Goal: Task Accomplishment & Management: Complete application form

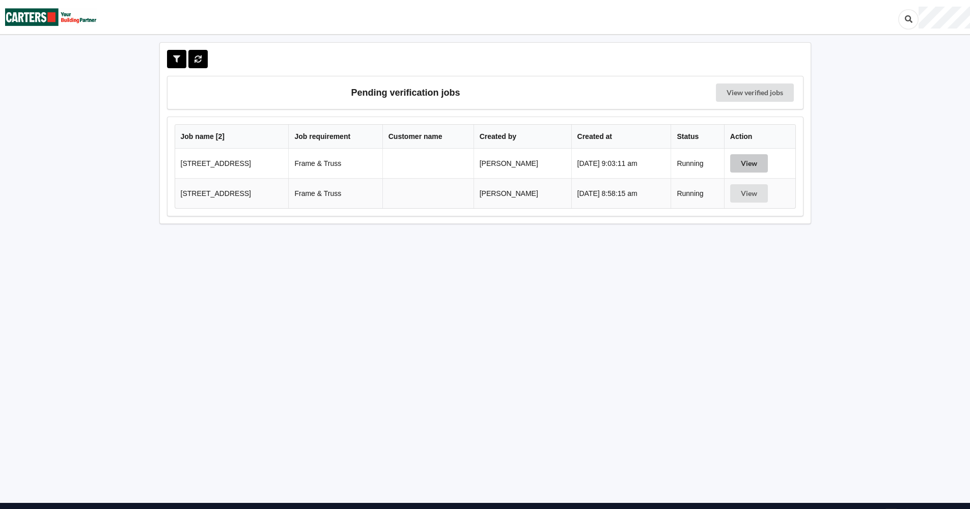
click at [752, 162] on button "View" at bounding box center [749, 163] width 38 height 18
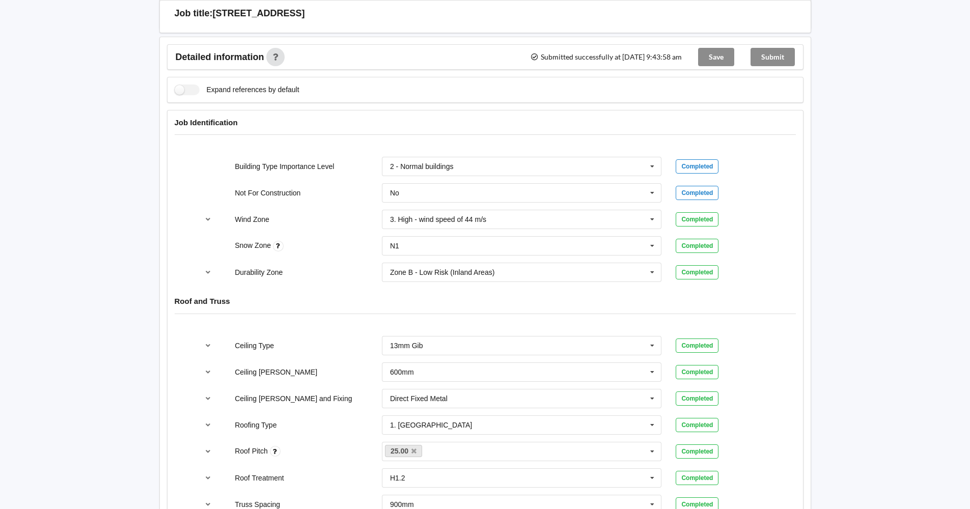
scroll to position [159, 0]
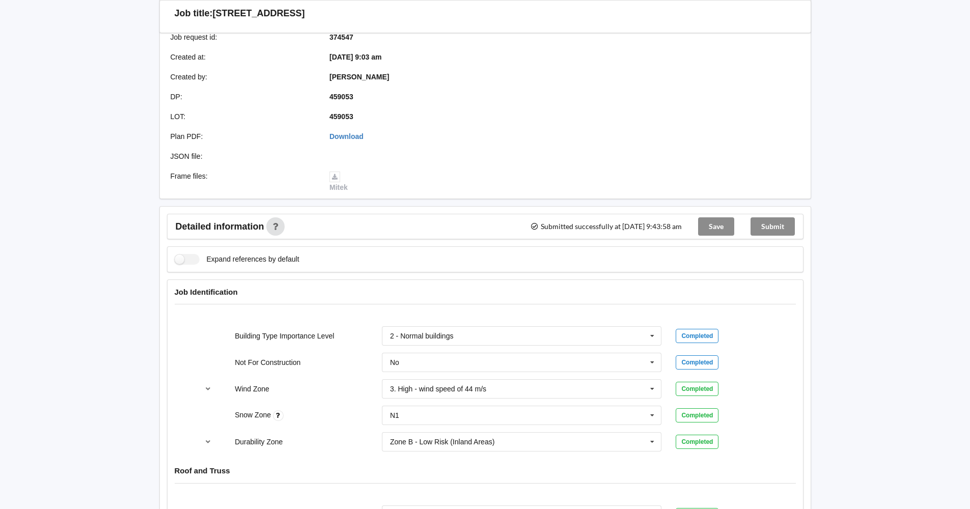
click at [719, 224] on div "Save" at bounding box center [716, 226] width 52 height 24
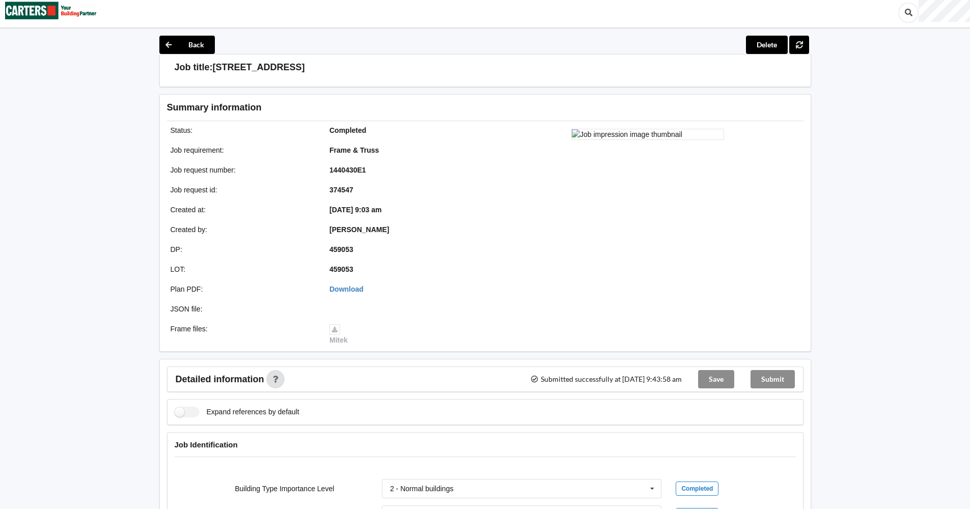
scroll to position [0, 0]
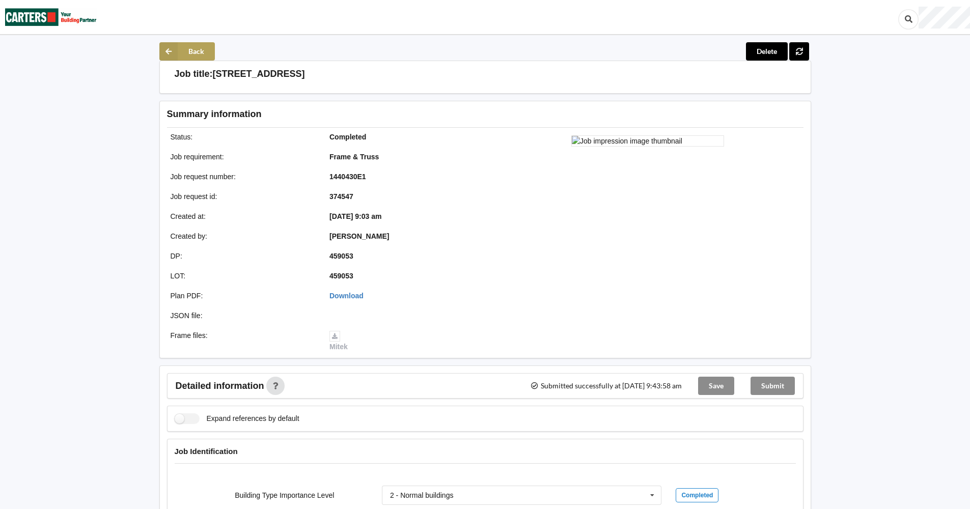
click at [183, 45] on button "Back" at bounding box center [187, 51] width 56 height 18
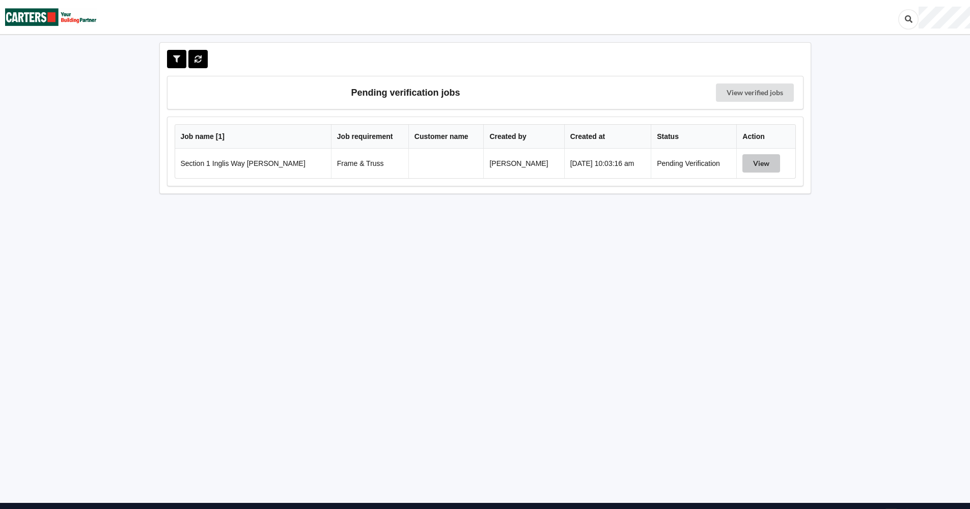
click at [753, 160] on button "View" at bounding box center [762, 163] width 38 height 18
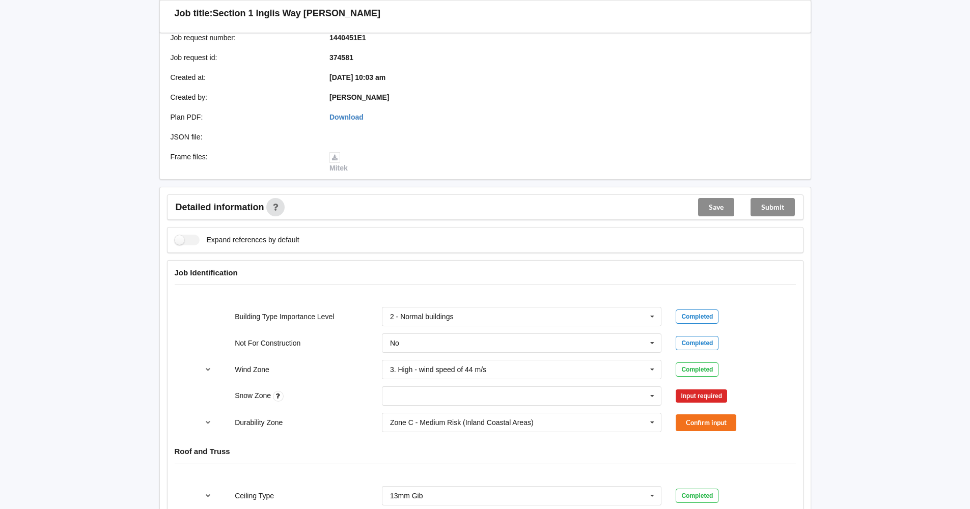
scroll to position [204, 0]
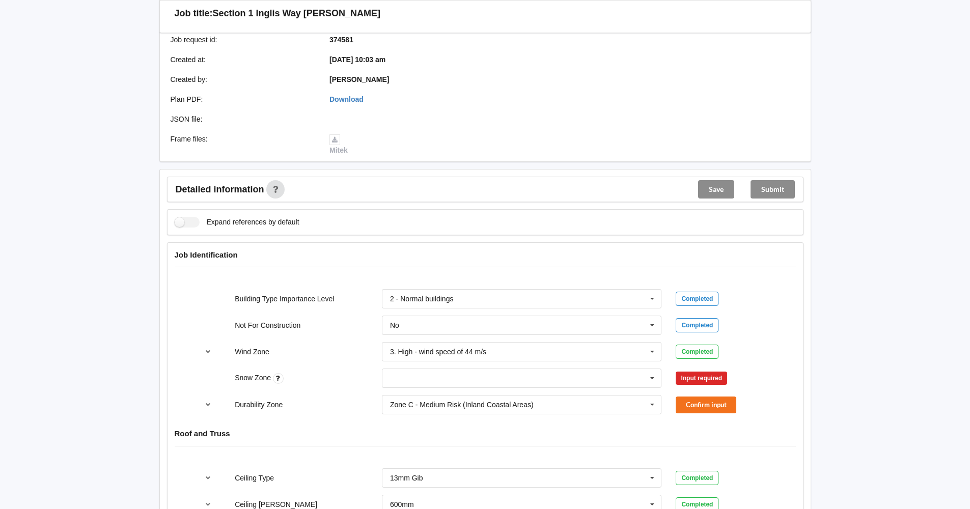
click at [699, 381] on div "Input required" at bounding box center [701, 378] width 51 height 13
click at [654, 376] on icon at bounding box center [652, 378] width 15 height 19
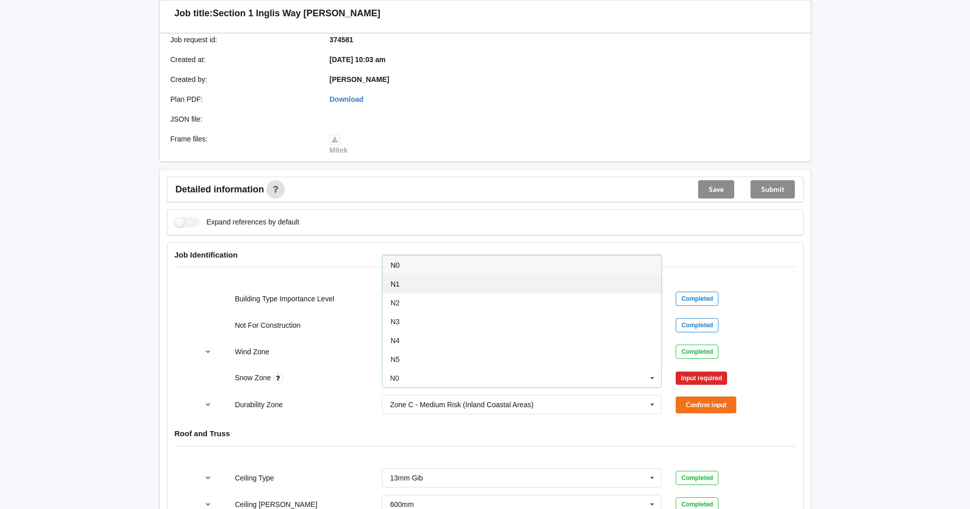
click at [538, 275] on div "N1" at bounding box center [522, 284] width 279 height 19
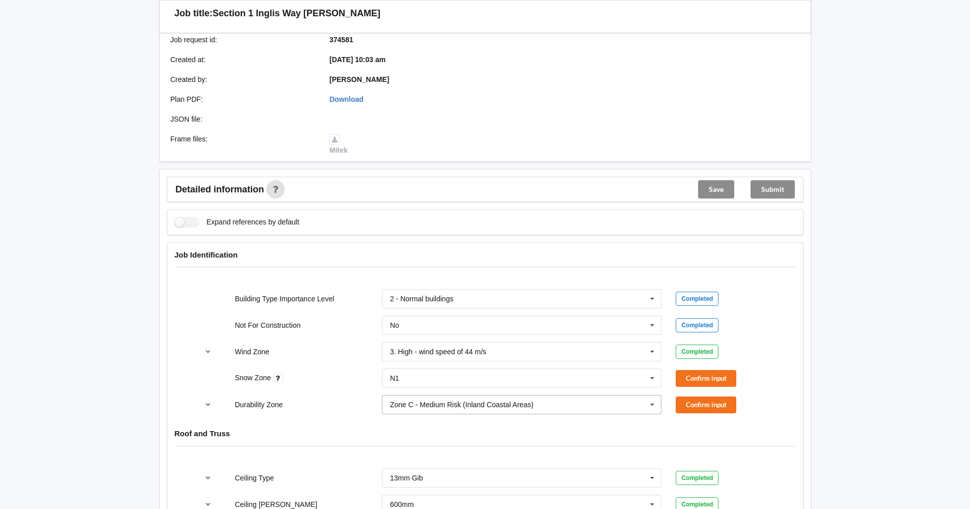
click at [651, 406] on icon at bounding box center [652, 405] width 15 height 19
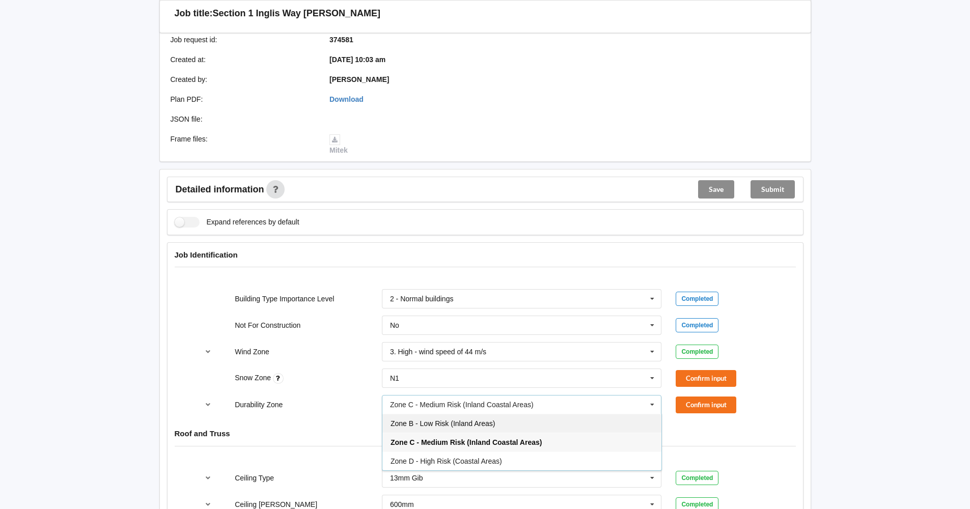
click at [621, 421] on div "Zone B - Low Risk (Inland Areas)" at bounding box center [522, 423] width 279 height 19
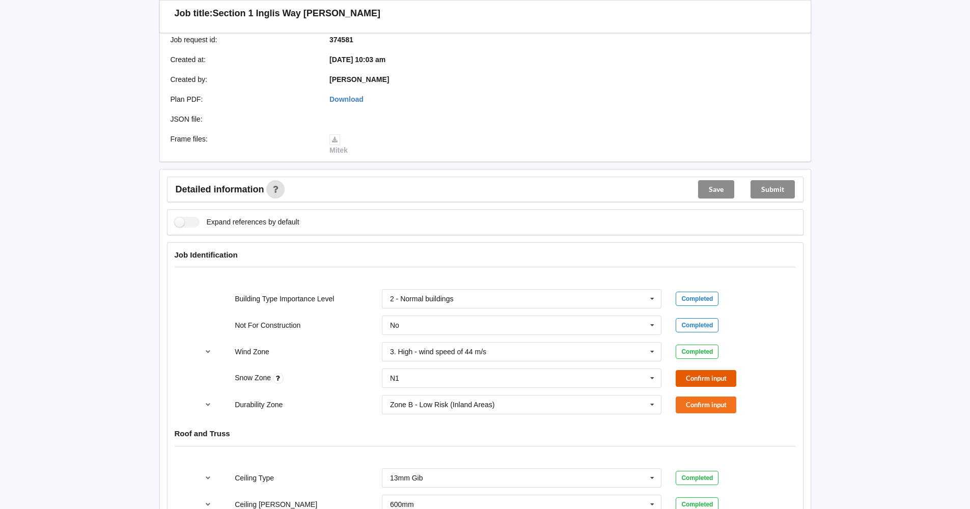
click at [693, 377] on button "Confirm input" at bounding box center [706, 378] width 61 height 17
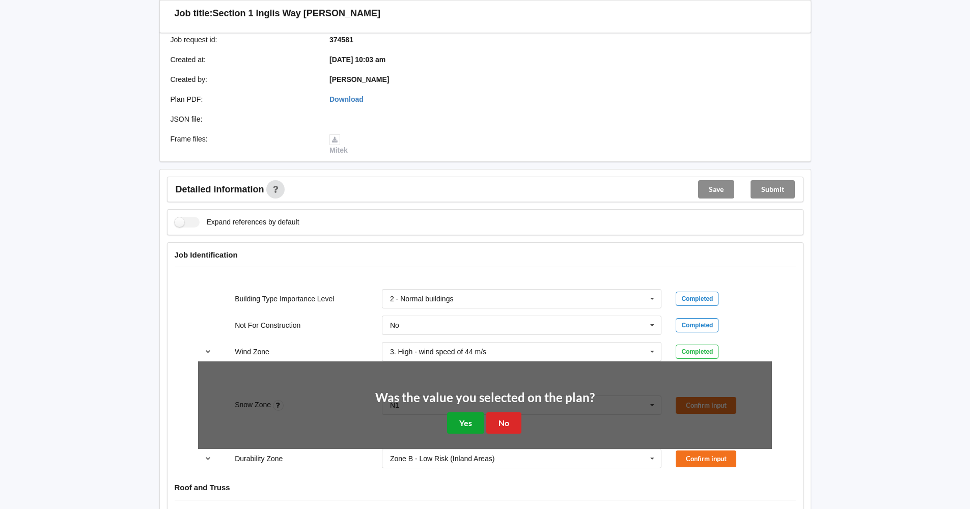
click at [474, 424] on button "Yes" at bounding box center [465, 423] width 37 height 21
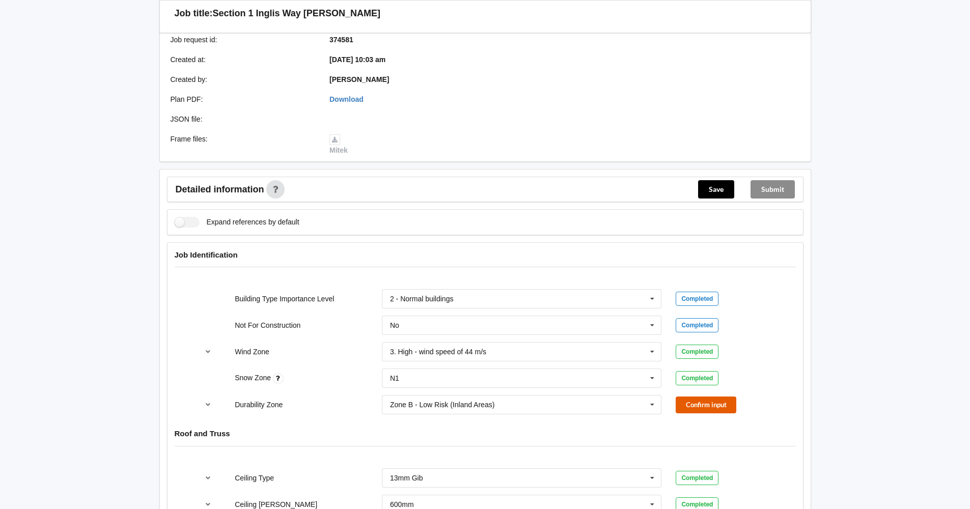
click at [714, 404] on button "Confirm input" at bounding box center [706, 405] width 61 height 17
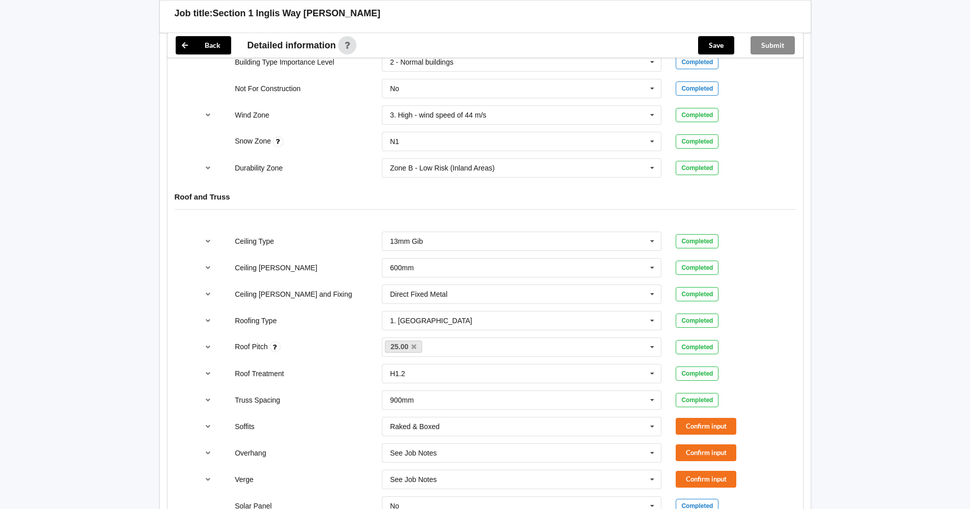
scroll to position [458, 0]
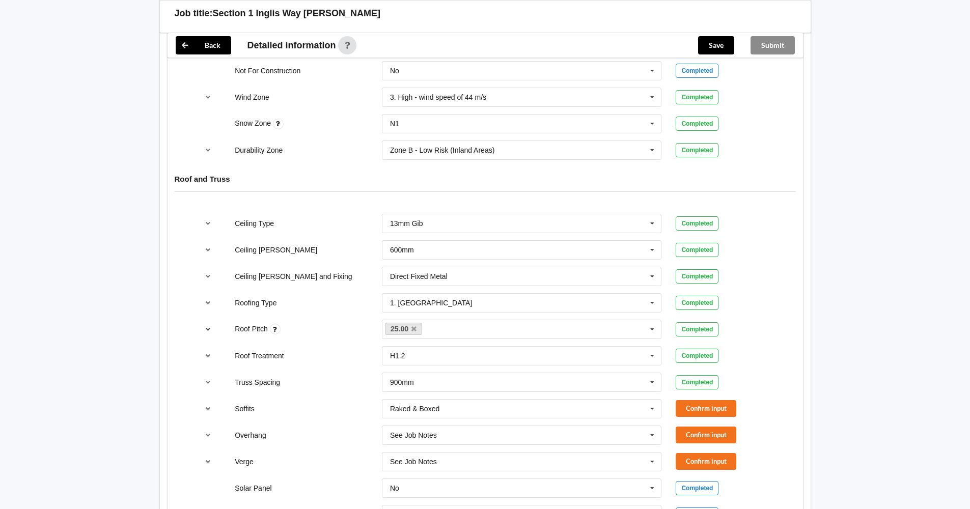
click at [208, 329] on icon "reference-toggle" at bounding box center [208, 329] width 9 height 6
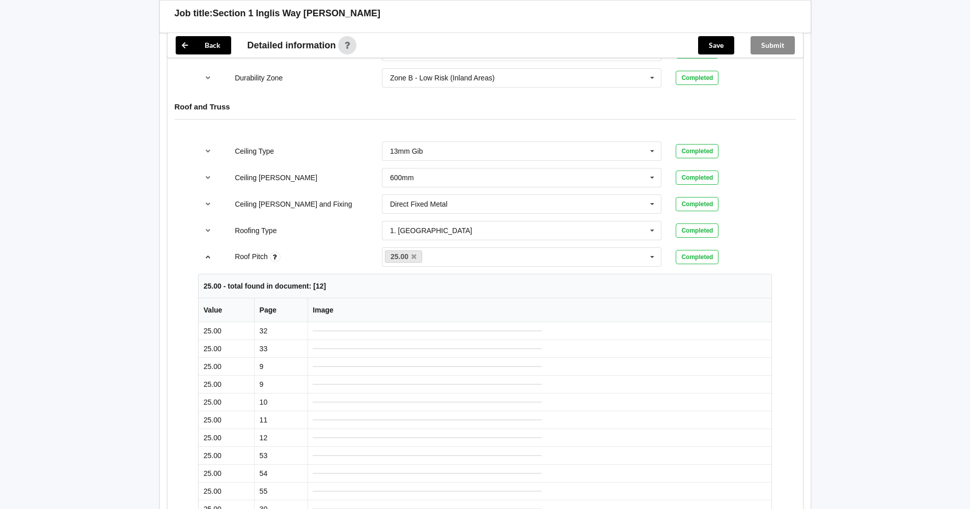
scroll to position [509, 0]
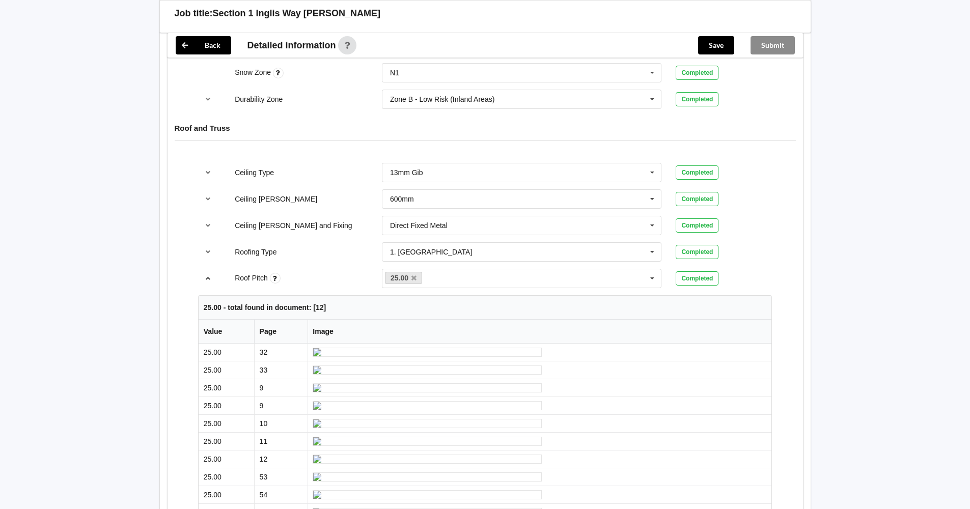
click at [209, 278] on icon "reference-toggle" at bounding box center [208, 278] width 9 height 6
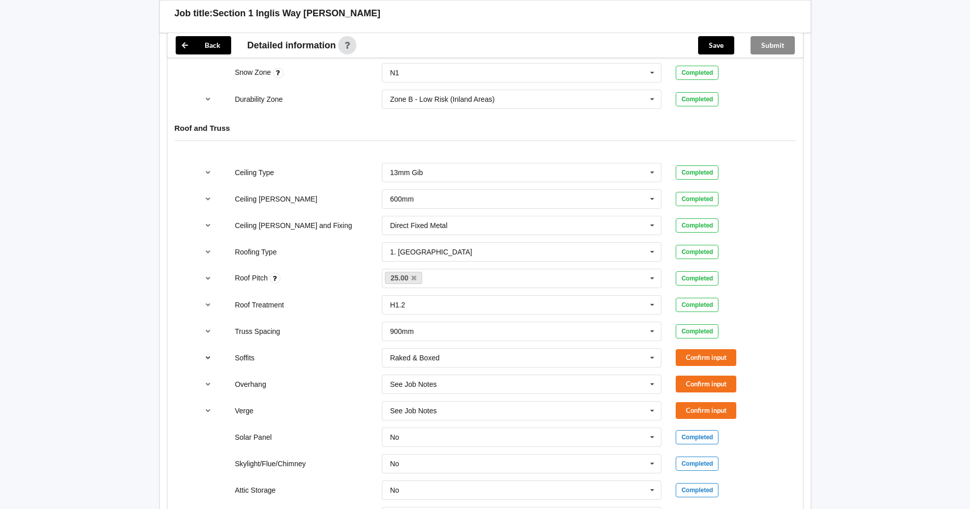
click at [208, 356] on icon "reference-toggle" at bounding box center [208, 358] width 9 height 6
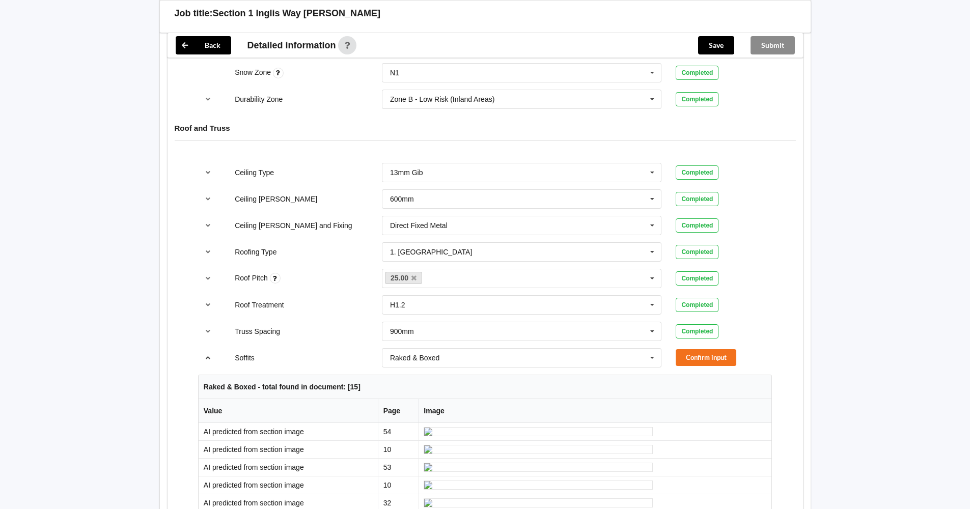
click at [208, 355] on icon "reference-toggle" at bounding box center [208, 358] width 9 height 6
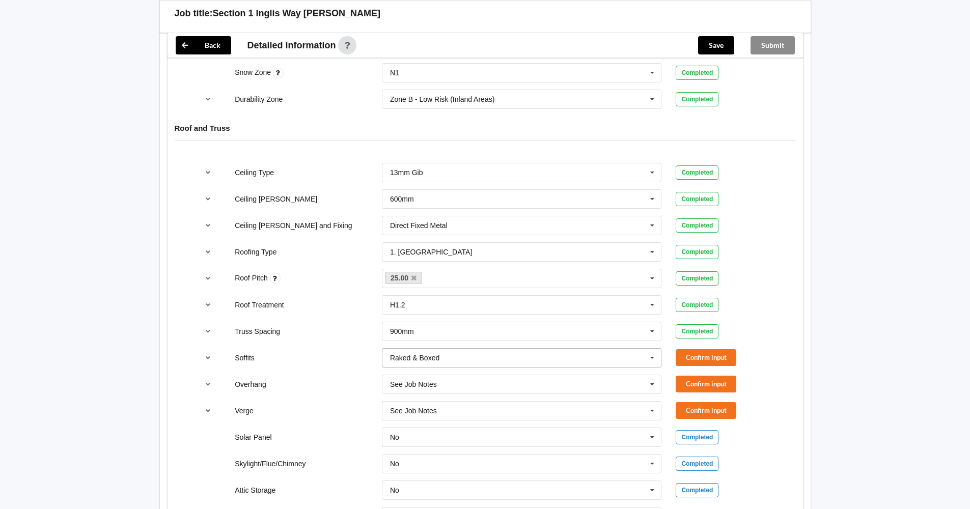
click at [651, 359] on icon at bounding box center [652, 358] width 15 height 19
click at [566, 378] on div "Boxed" at bounding box center [522, 376] width 279 height 19
click at [709, 357] on button "Confirm input" at bounding box center [706, 357] width 61 height 17
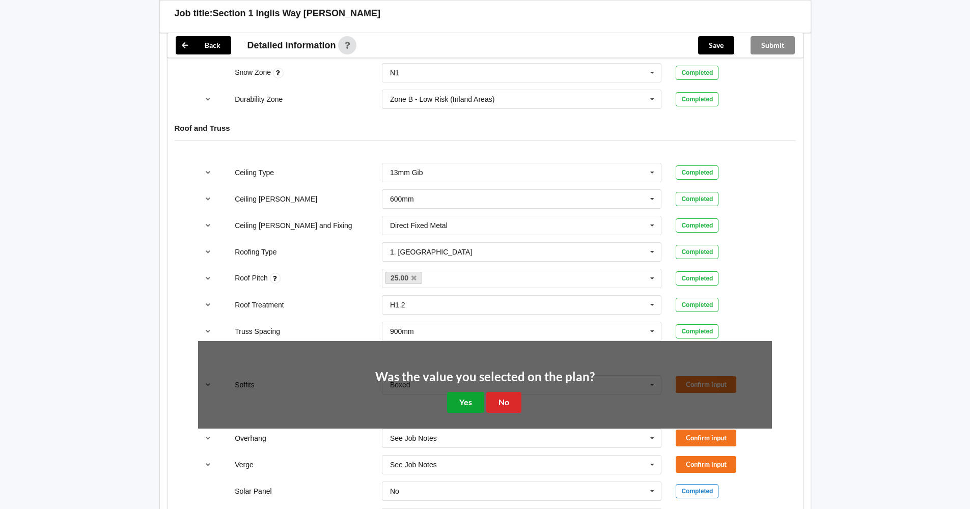
click at [461, 397] on button "Yes" at bounding box center [465, 402] width 37 height 21
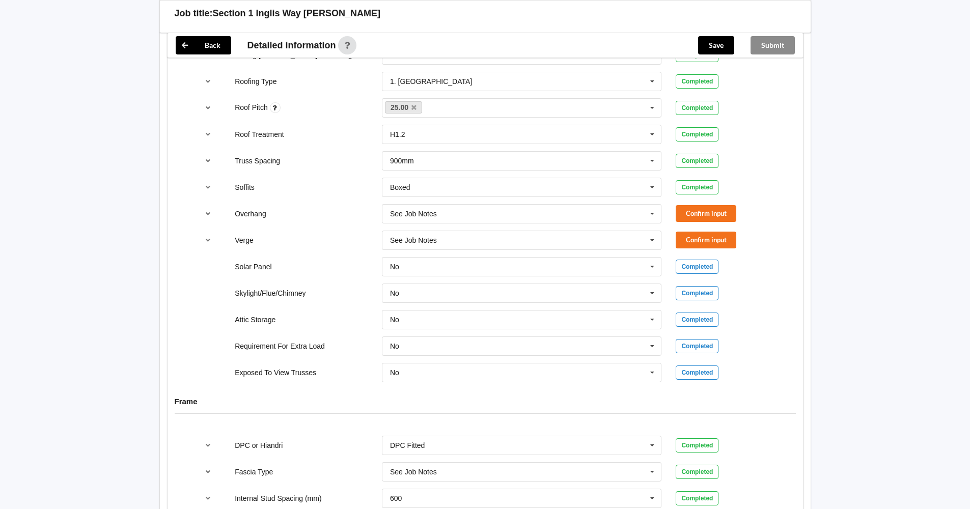
scroll to position [662, 0]
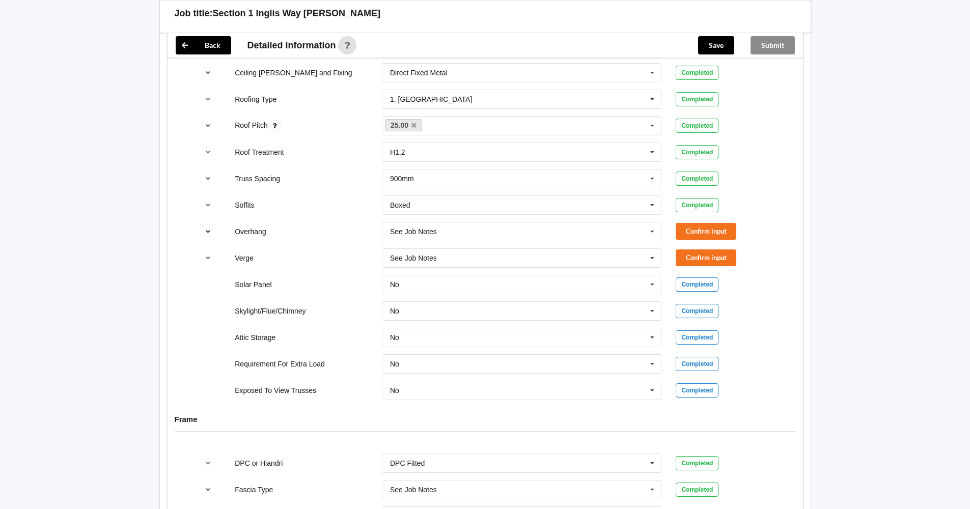
click at [208, 231] on icon "reference-toggle" at bounding box center [208, 231] width 9 height 6
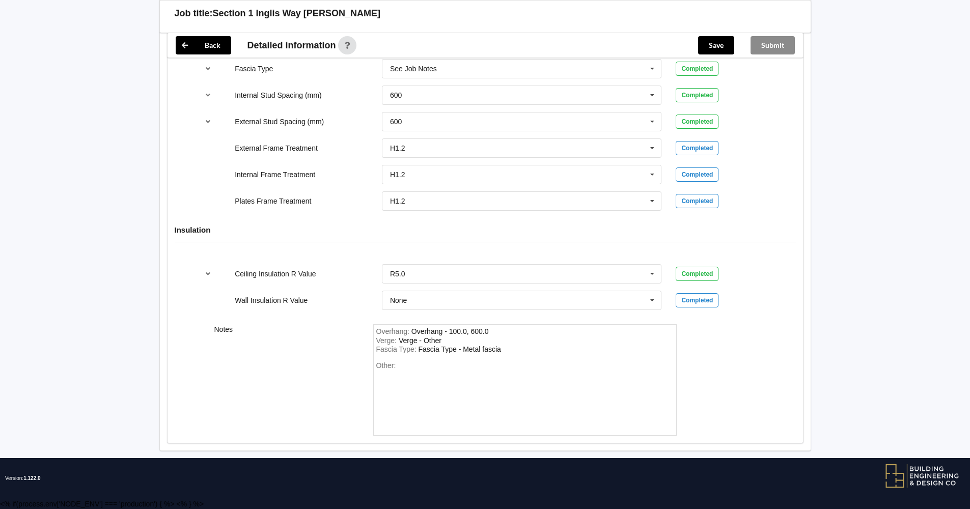
scroll to position [1375, 0]
click at [470, 336] on div "Overhang - 100.0, 600.0" at bounding box center [450, 332] width 77 height 8
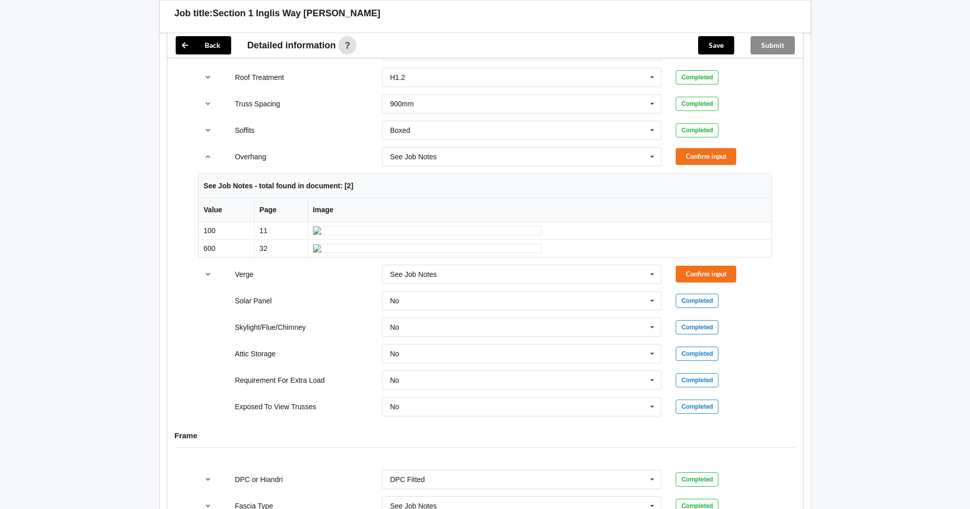
scroll to position [713, 0]
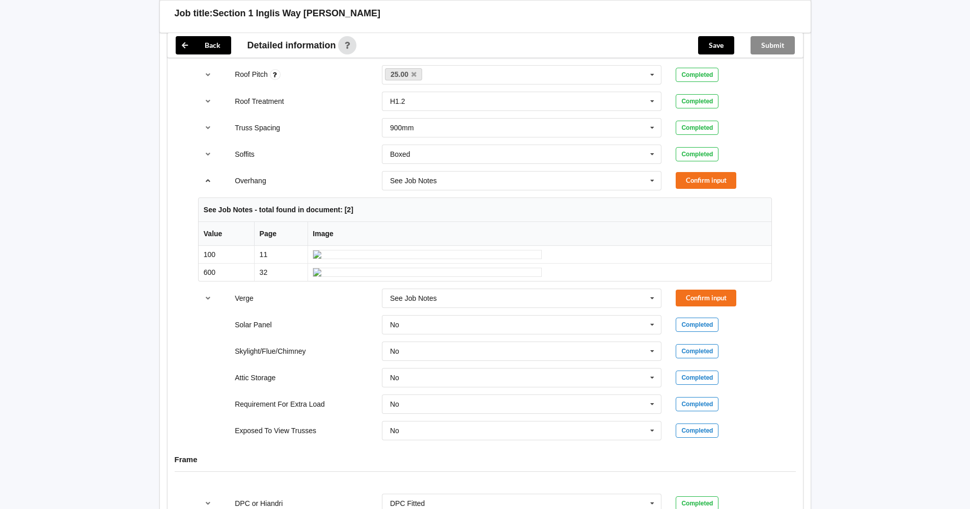
click at [208, 179] on icon "reference-toggle" at bounding box center [208, 180] width 9 height 6
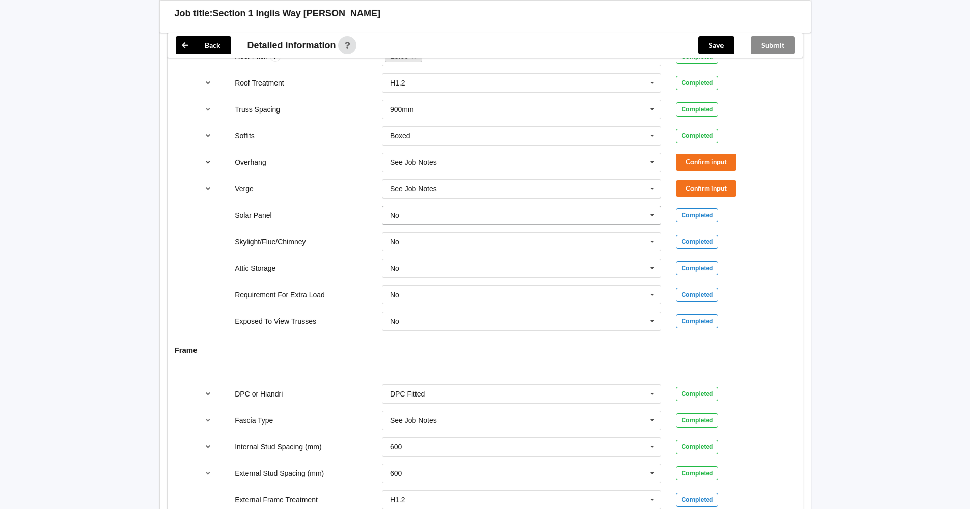
scroll to position [727, 0]
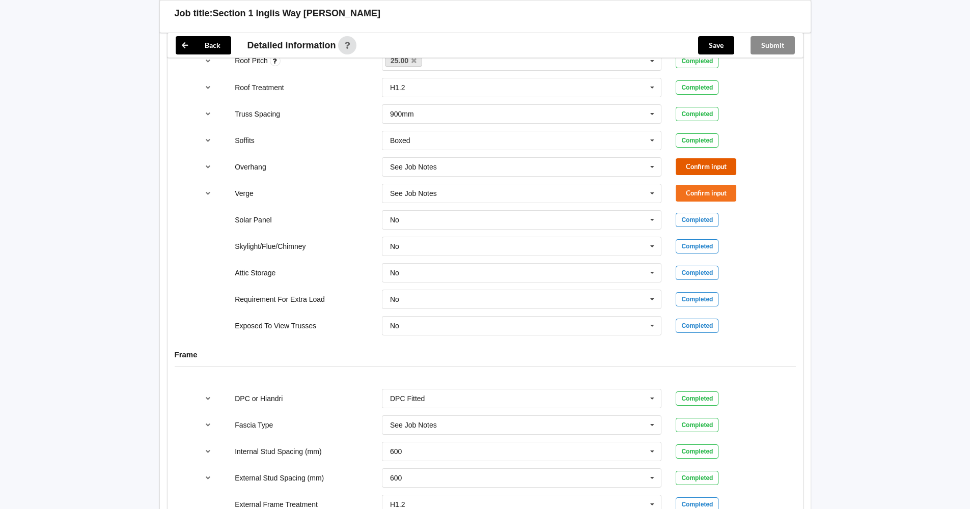
click at [707, 164] on button "Confirm input" at bounding box center [706, 166] width 61 height 17
click at [705, 192] on button "Confirm input" at bounding box center [706, 193] width 61 height 17
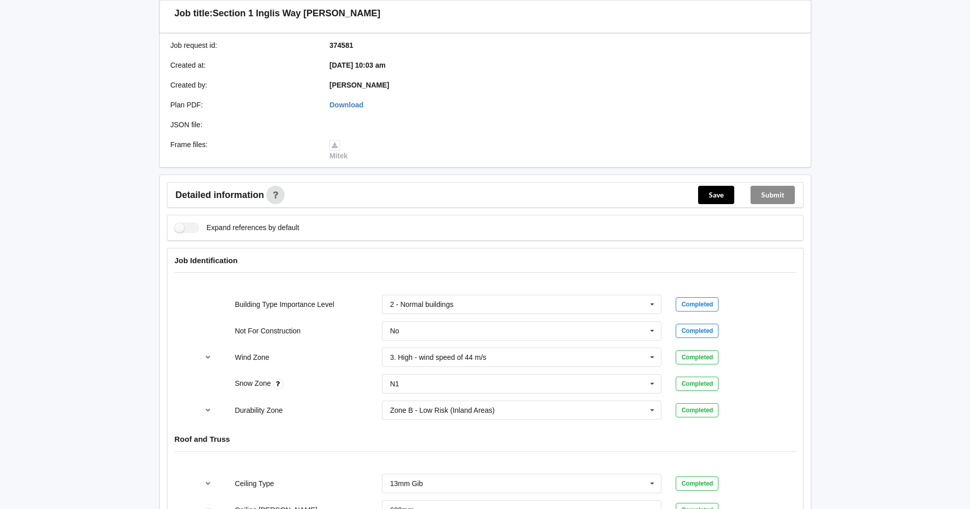
scroll to position [167, 0]
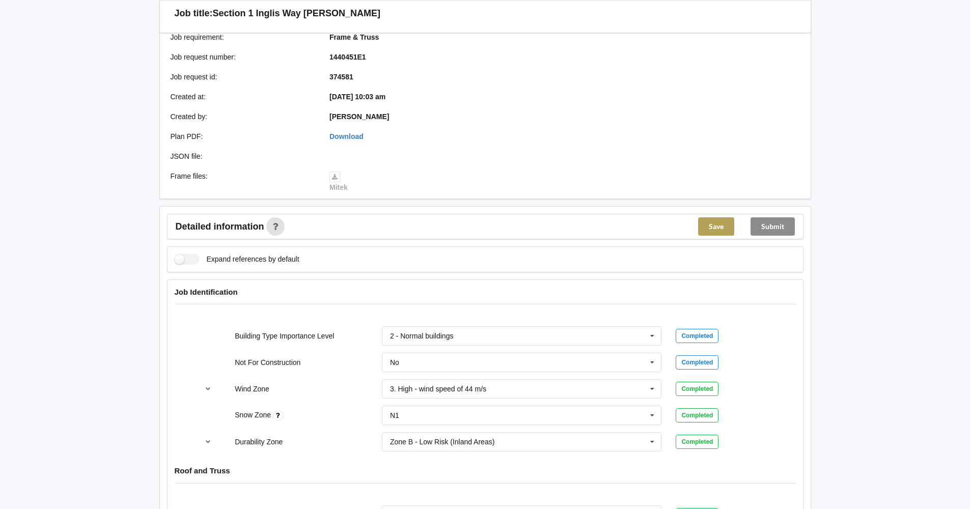
click at [719, 225] on button "Save" at bounding box center [716, 227] width 36 height 18
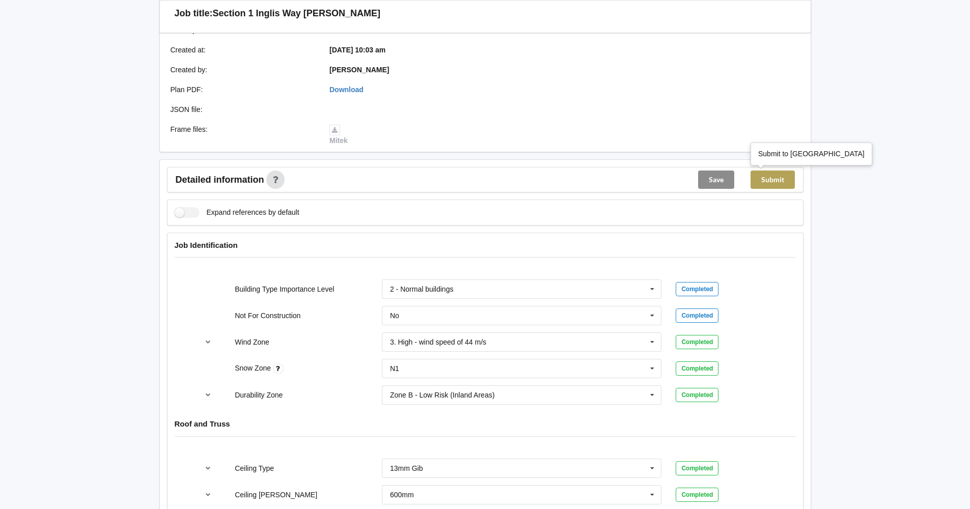
click at [773, 178] on button "Submit" at bounding box center [773, 180] width 44 height 18
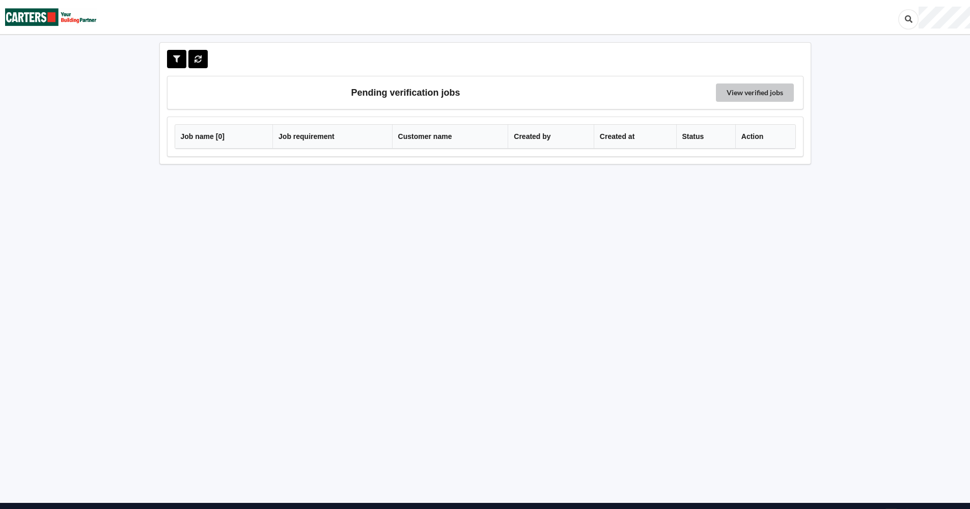
click at [755, 87] on link "View verified jobs" at bounding box center [755, 93] width 78 height 18
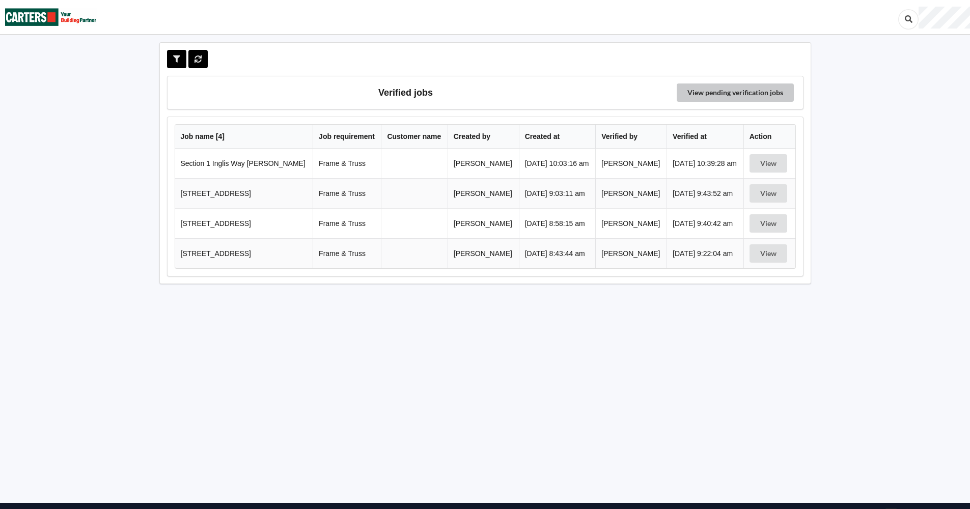
click at [742, 89] on link "View pending verification jobs" at bounding box center [735, 93] width 117 height 18
